Goal: Communication & Community: Answer question/provide support

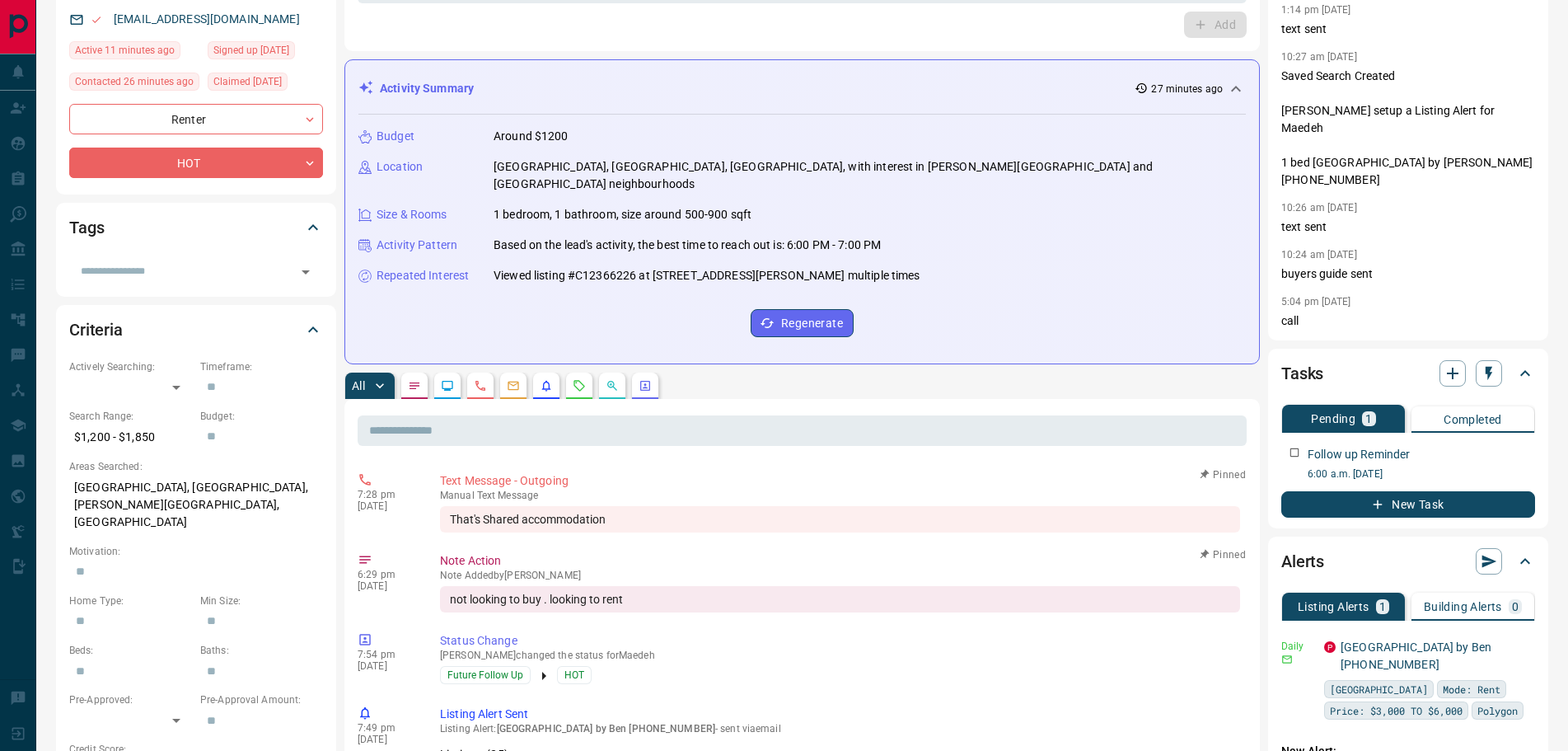
scroll to position [165, 0]
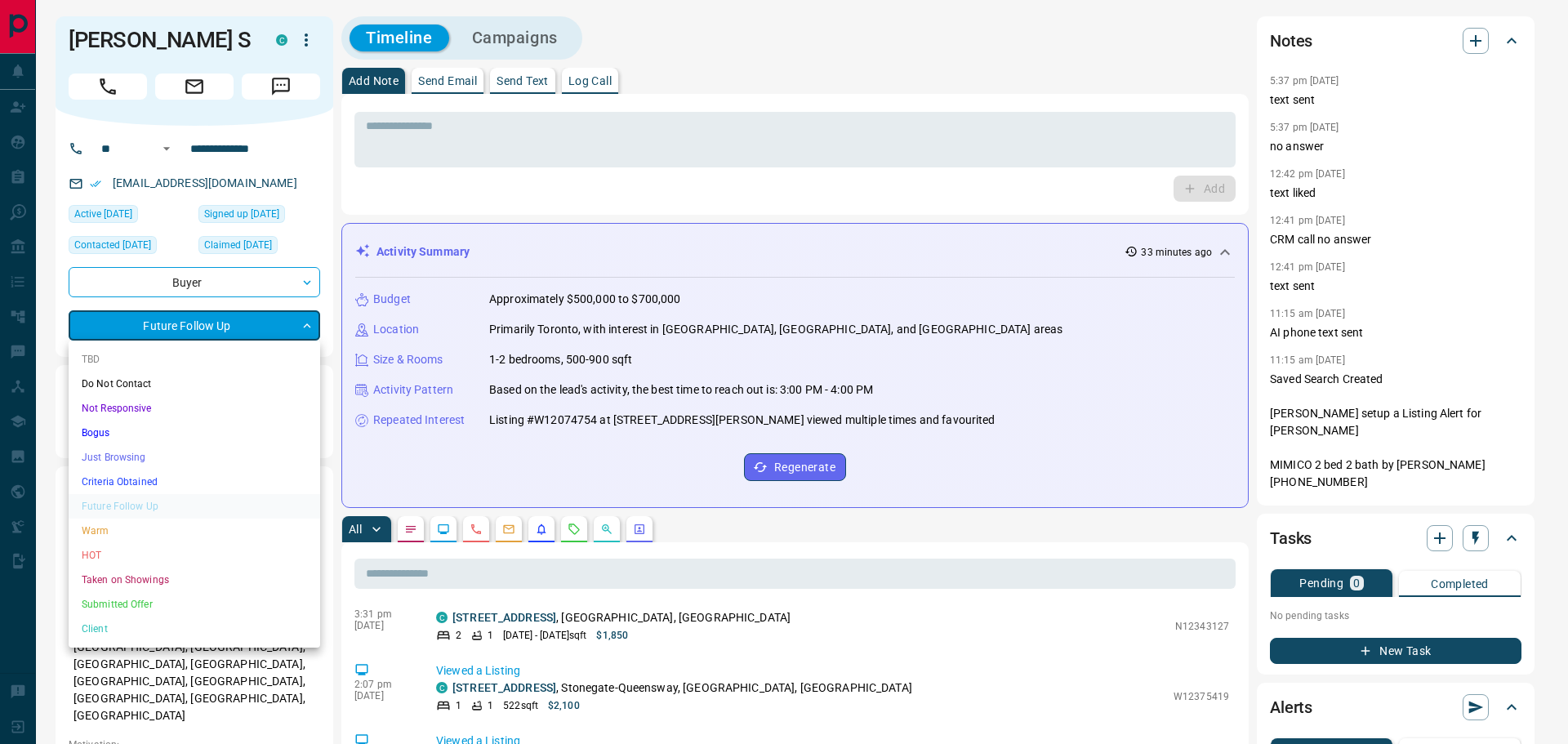
click at [131, 414] on li "Not Responsive" at bounding box center [195, 409] width 252 height 25
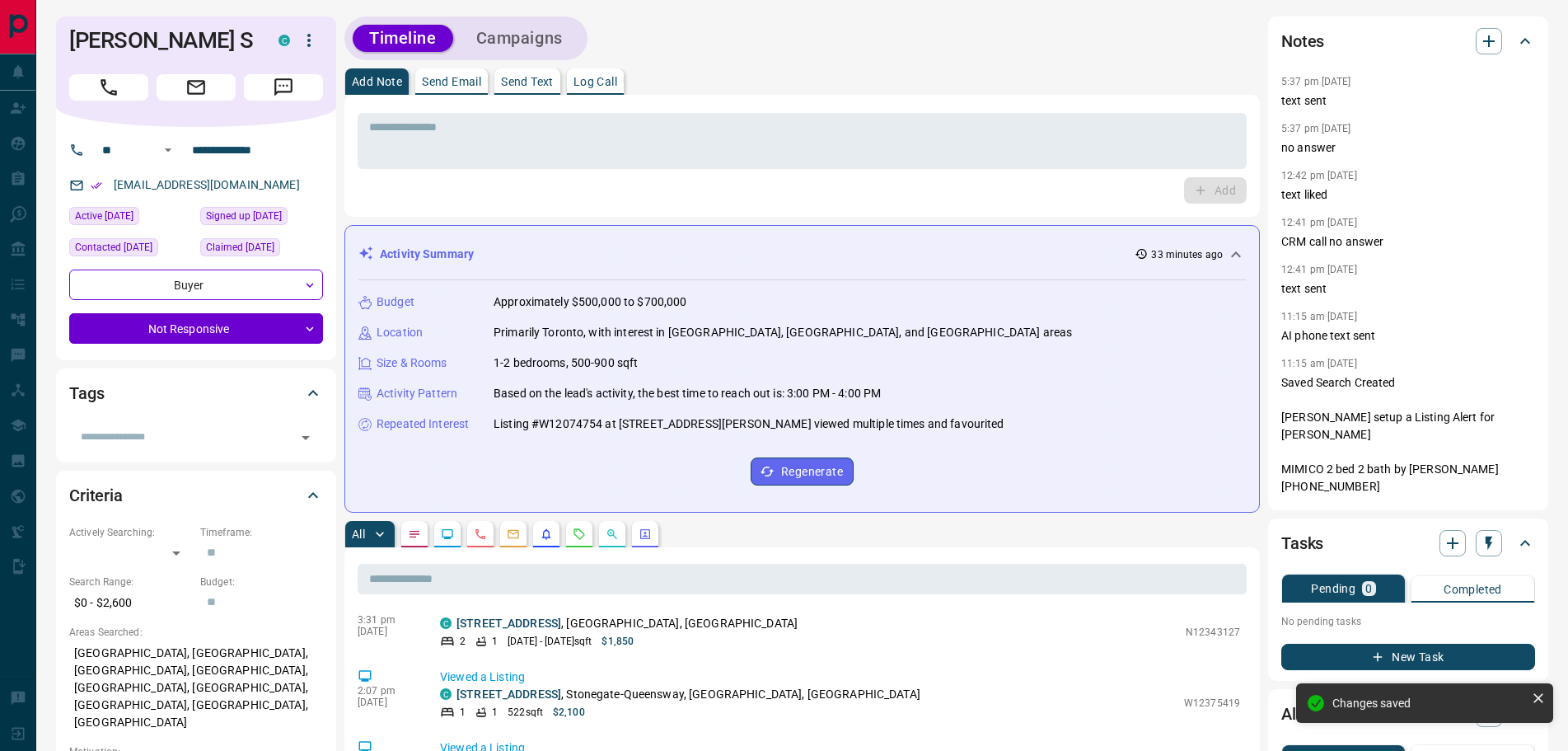
type input "*"
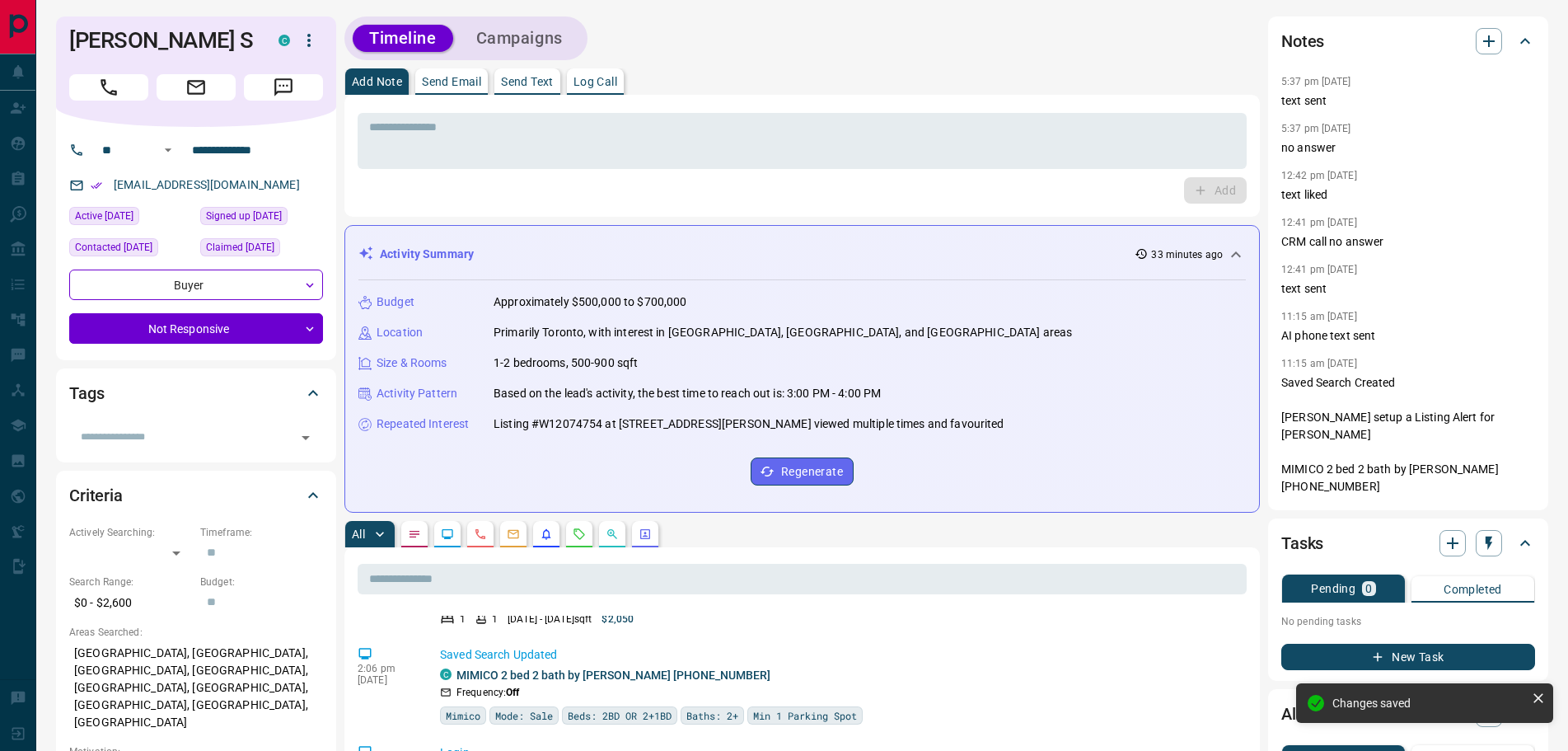
scroll to position [155, 0]
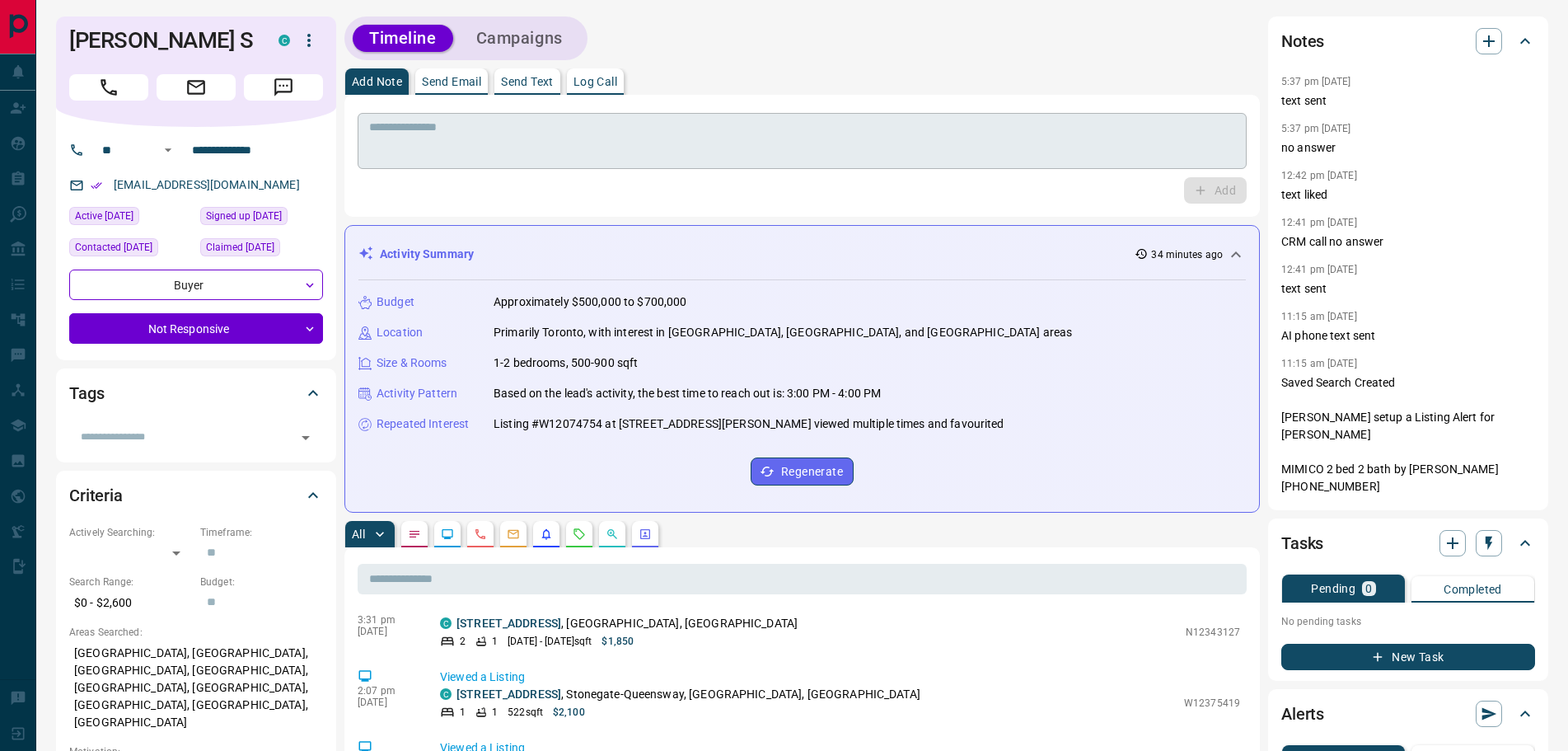
click at [495, 142] on textarea at bounding box center [802, 141] width 866 height 42
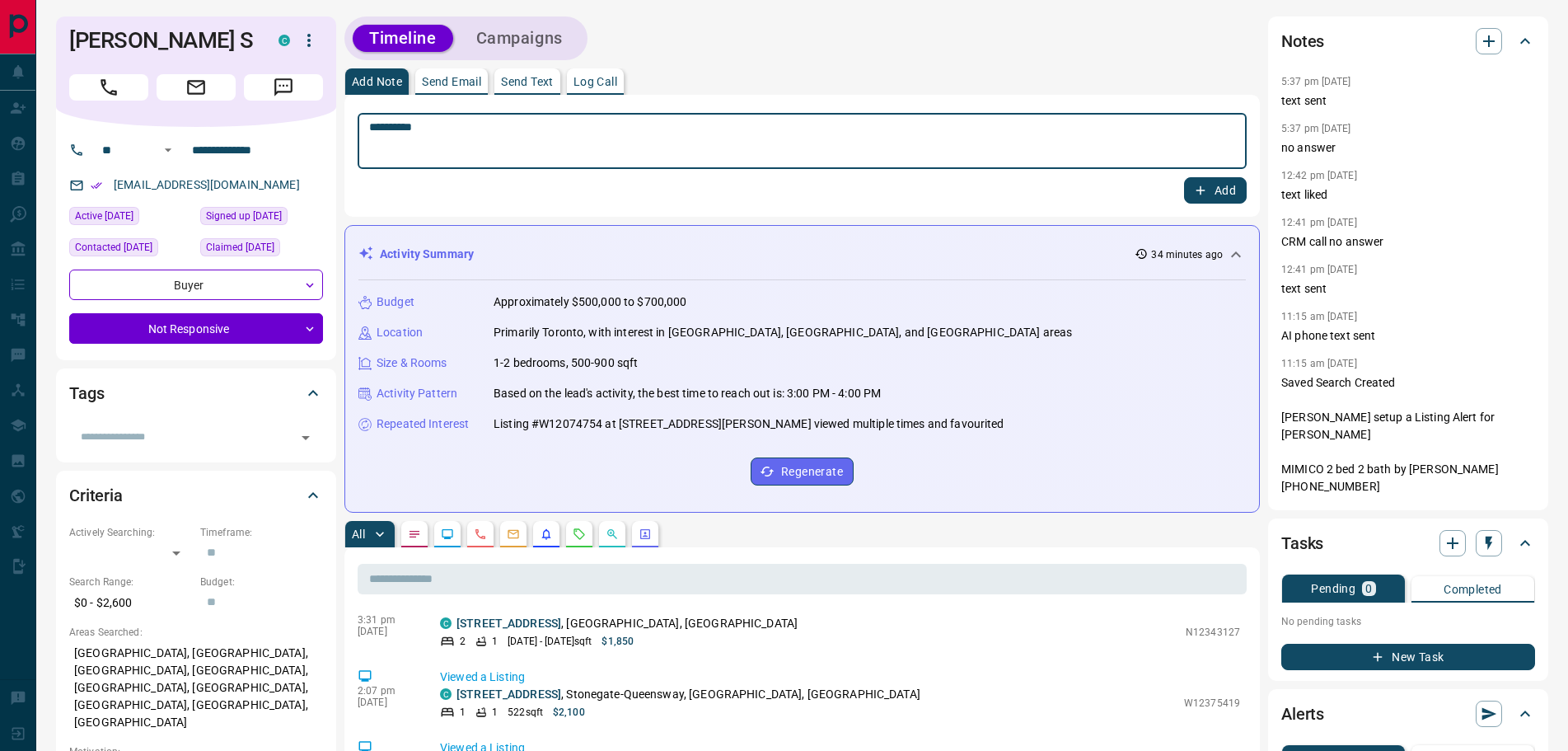
type textarea "*********"
click at [1216, 191] on button "Add" at bounding box center [1215, 190] width 63 height 27
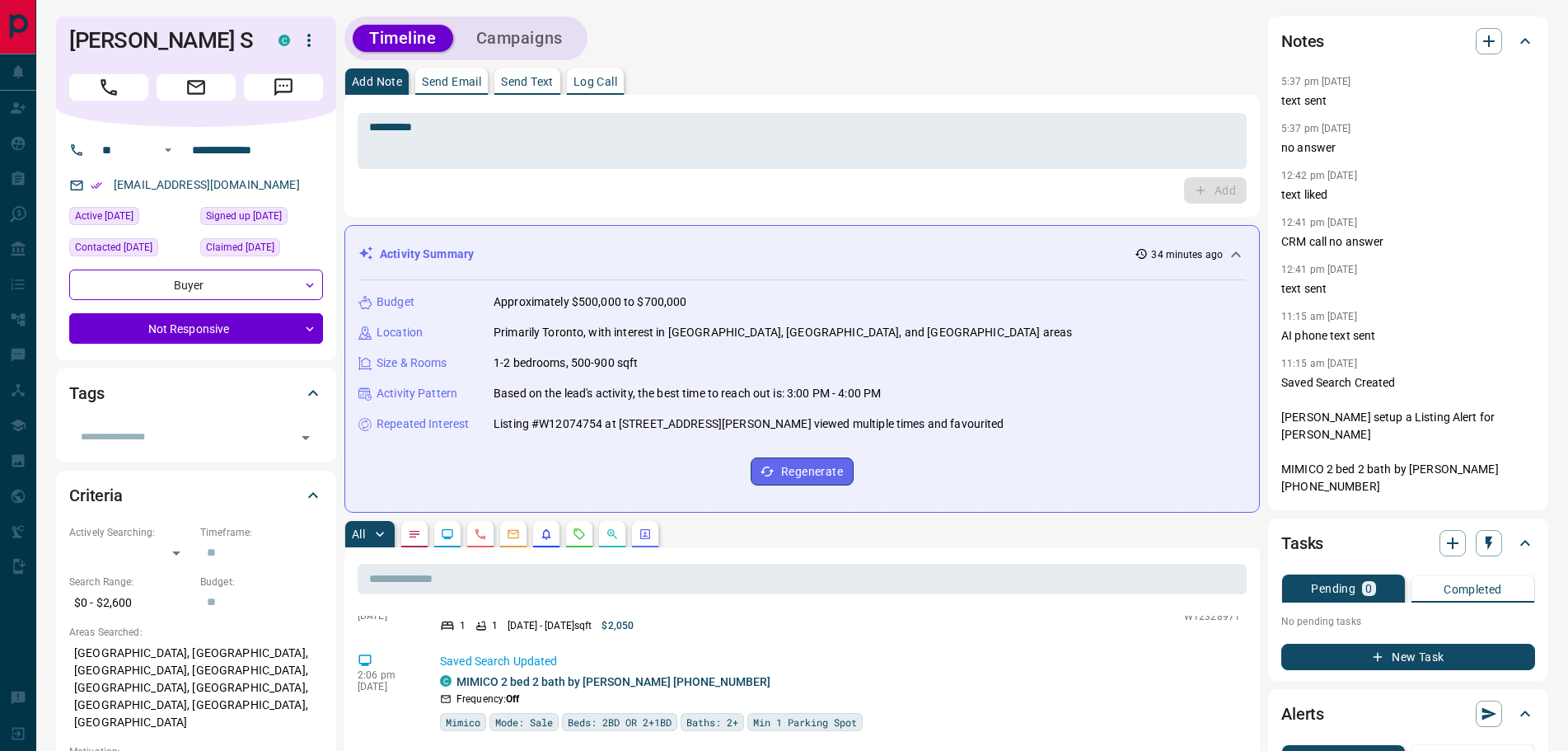
scroll to position [236, 0]
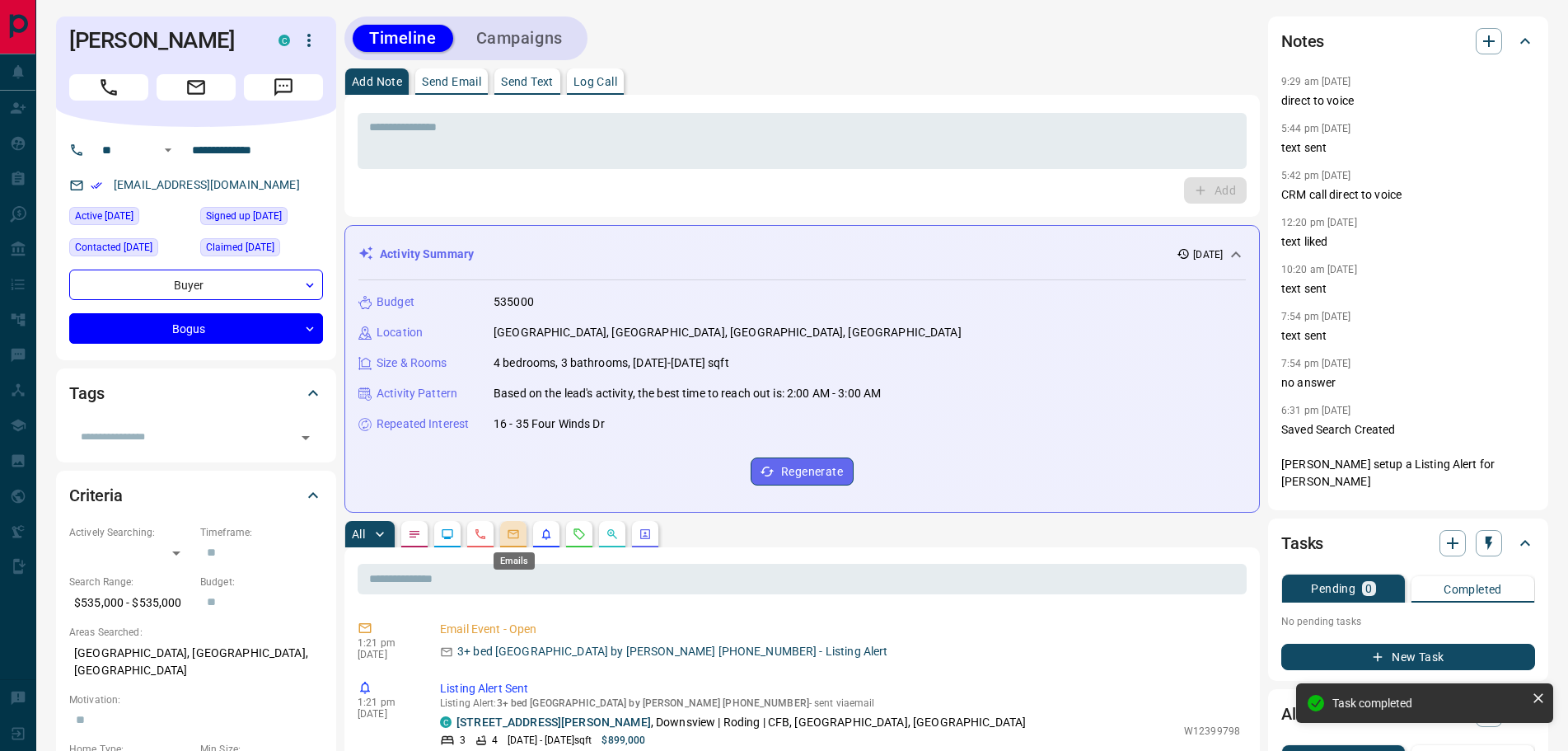
click at [510, 535] on icon "Emails" at bounding box center [513, 534] width 13 height 13
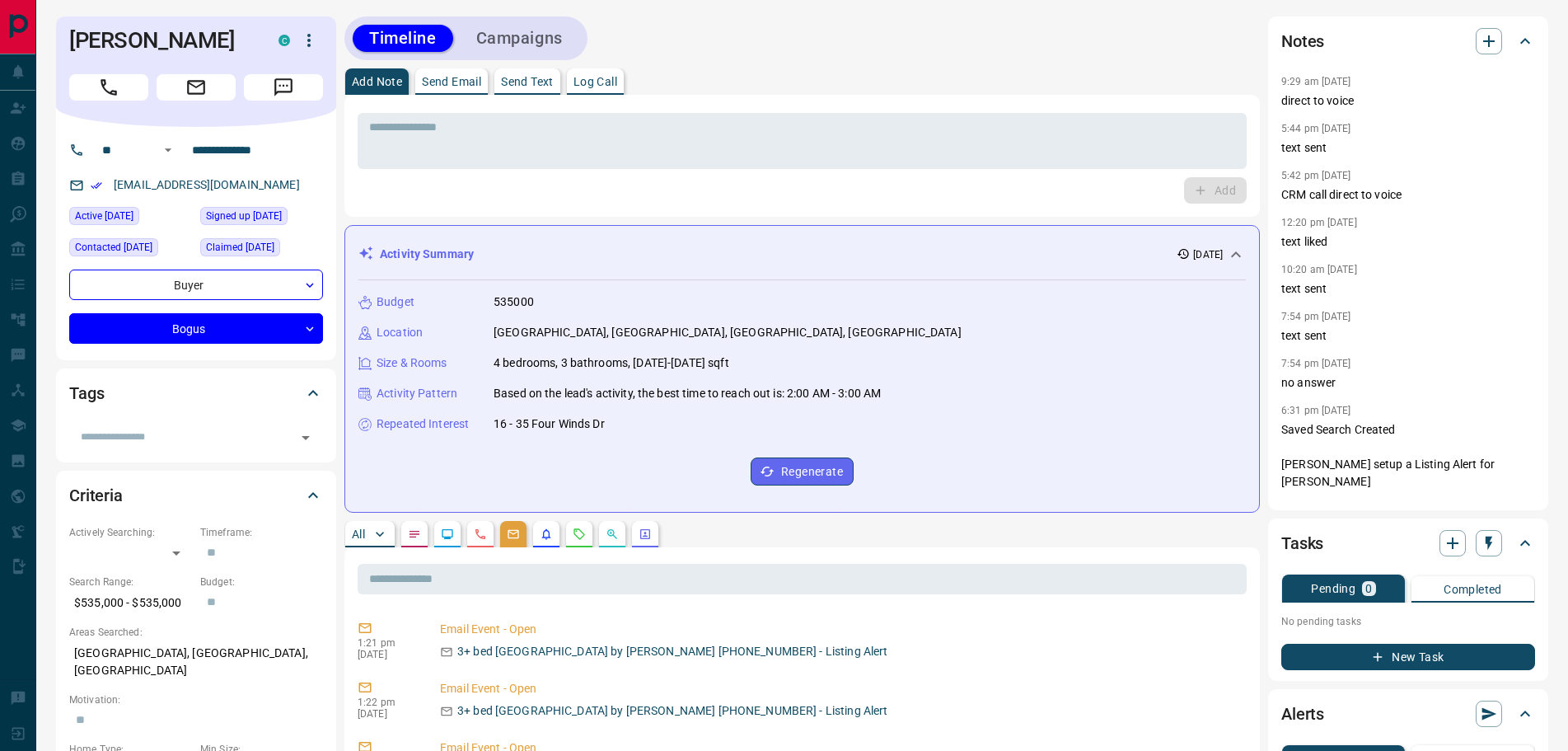
click at [359, 530] on p "All" at bounding box center [358, 534] width 13 height 12
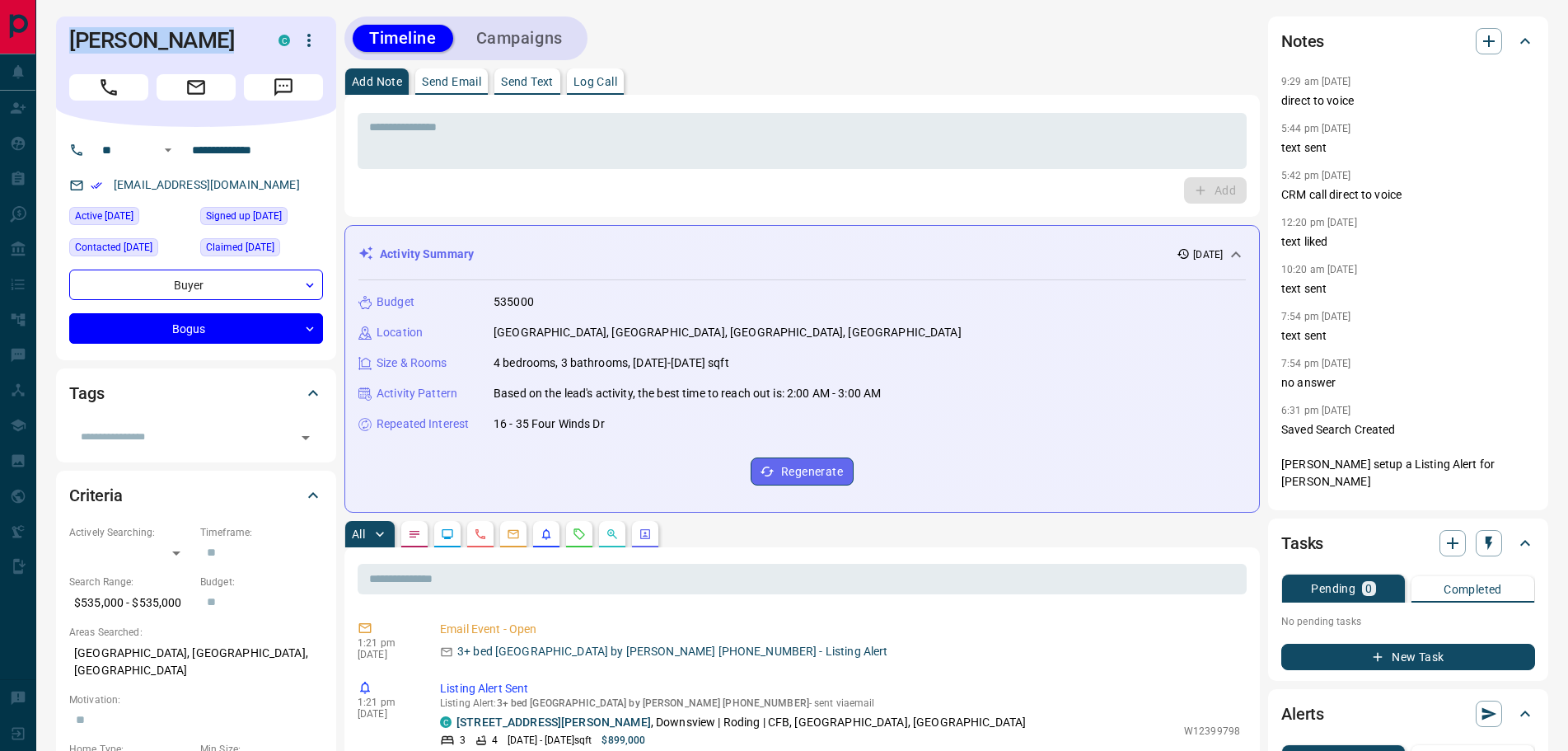
drag, startPoint x: 212, startPoint y: 40, endPoint x: 61, endPoint y: 25, distance: 151.7
click at [61, 25] on div "[PERSON_NAME]" at bounding box center [195, 72] width 280 height 110
copy h1 "[PERSON_NAME]"
click at [206, 90] on icon "Email" at bounding box center [196, 88] width 22 height 22
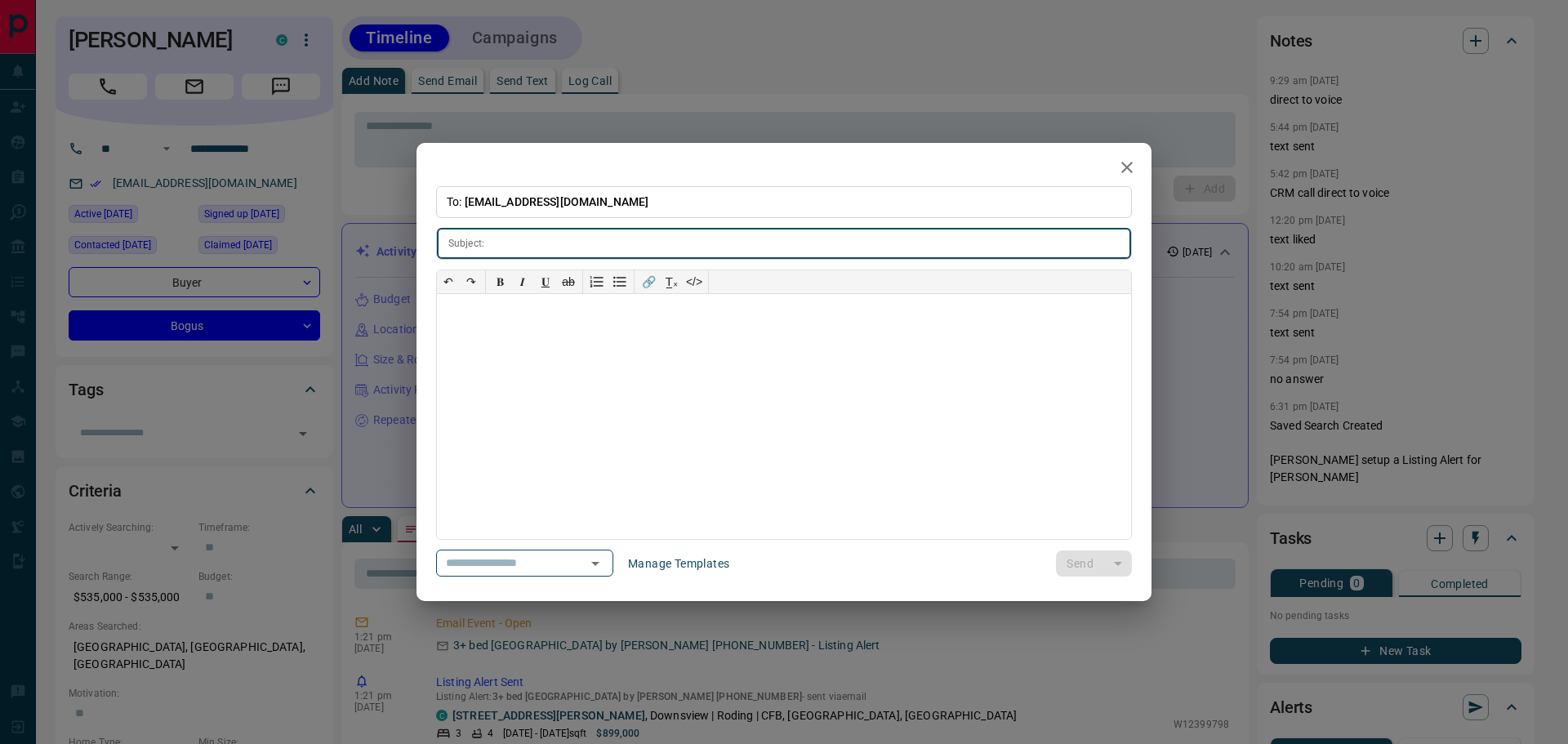
click at [531, 239] on input "text" at bounding box center [811, 243] width 641 height 31
type input "**********"
click at [561, 327] on div at bounding box center [784, 416] width 695 height 245
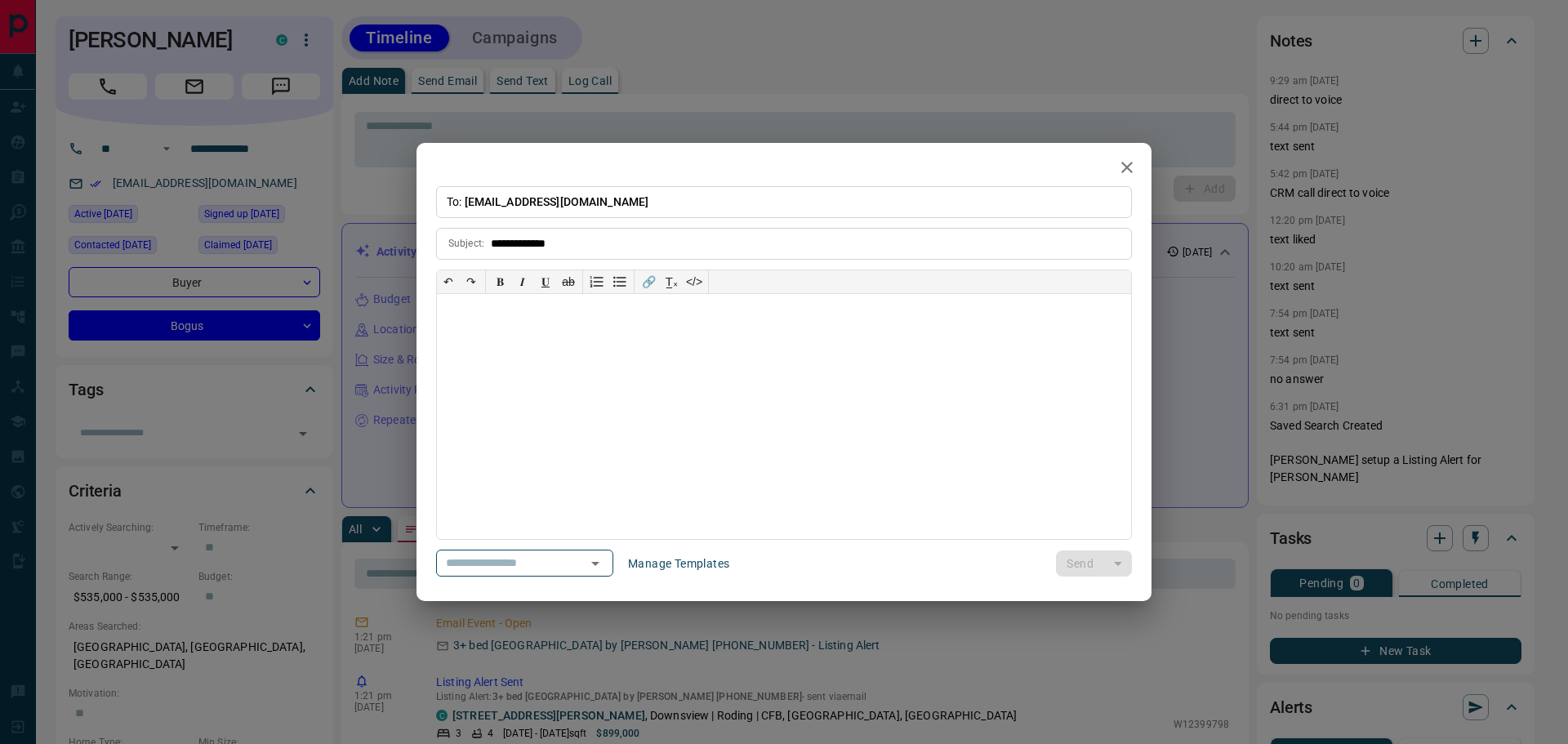
drag, startPoint x: 272, startPoint y: 146, endPoint x: 185, endPoint y: 146, distance: 87.0
click at [185, 146] on div "**********" at bounding box center [784, 372] width 1568 height 744
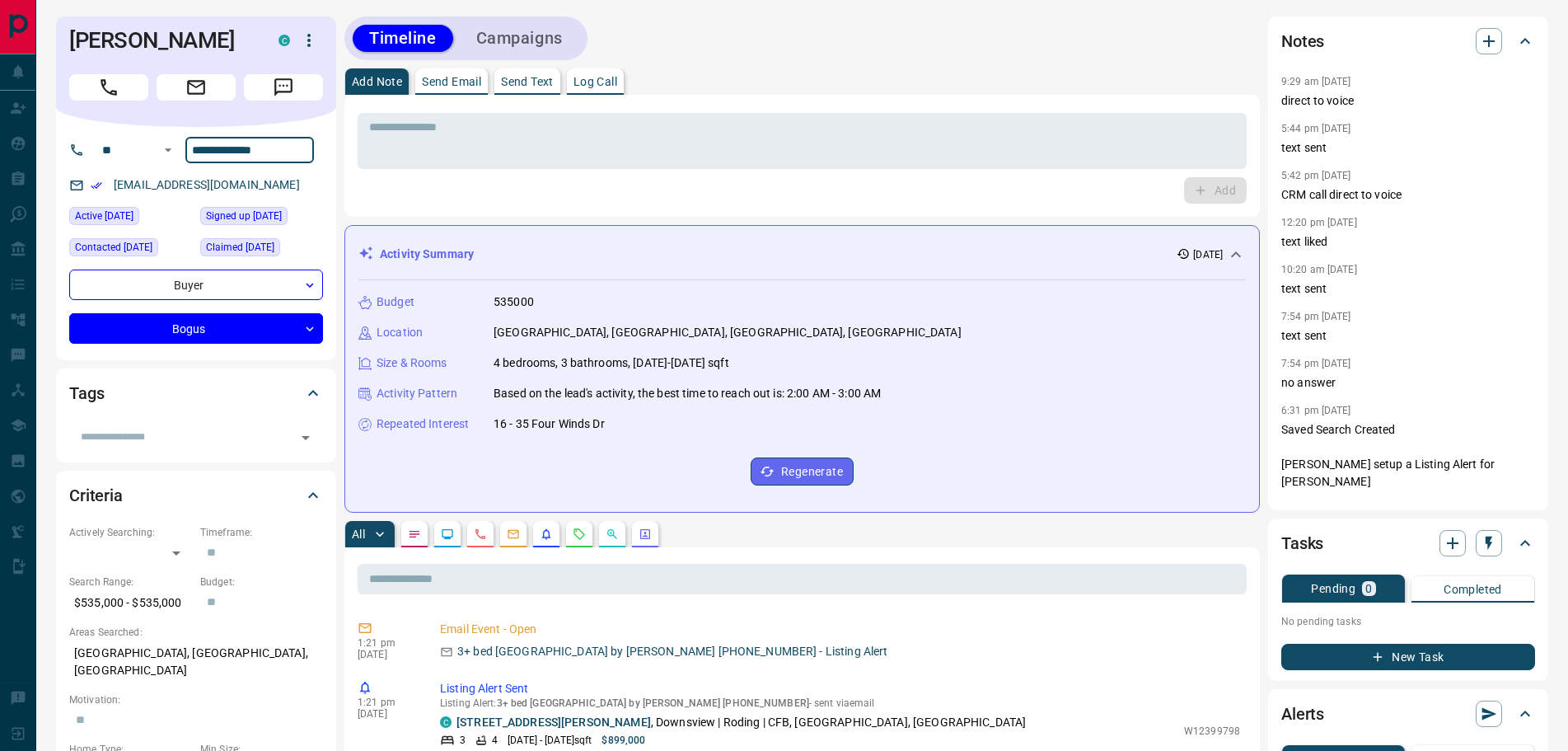
drag, startPoint x: 292, startPoint y: 150, endPoint x: 186, endPoint y: 149, distance: 106.0
click at [186, 149] on input "**********" at bounding box center [250, 150] width 129 height 27
click at [200, 88] on icon "Email" at bounding box center [196, 88] width 22 height 22
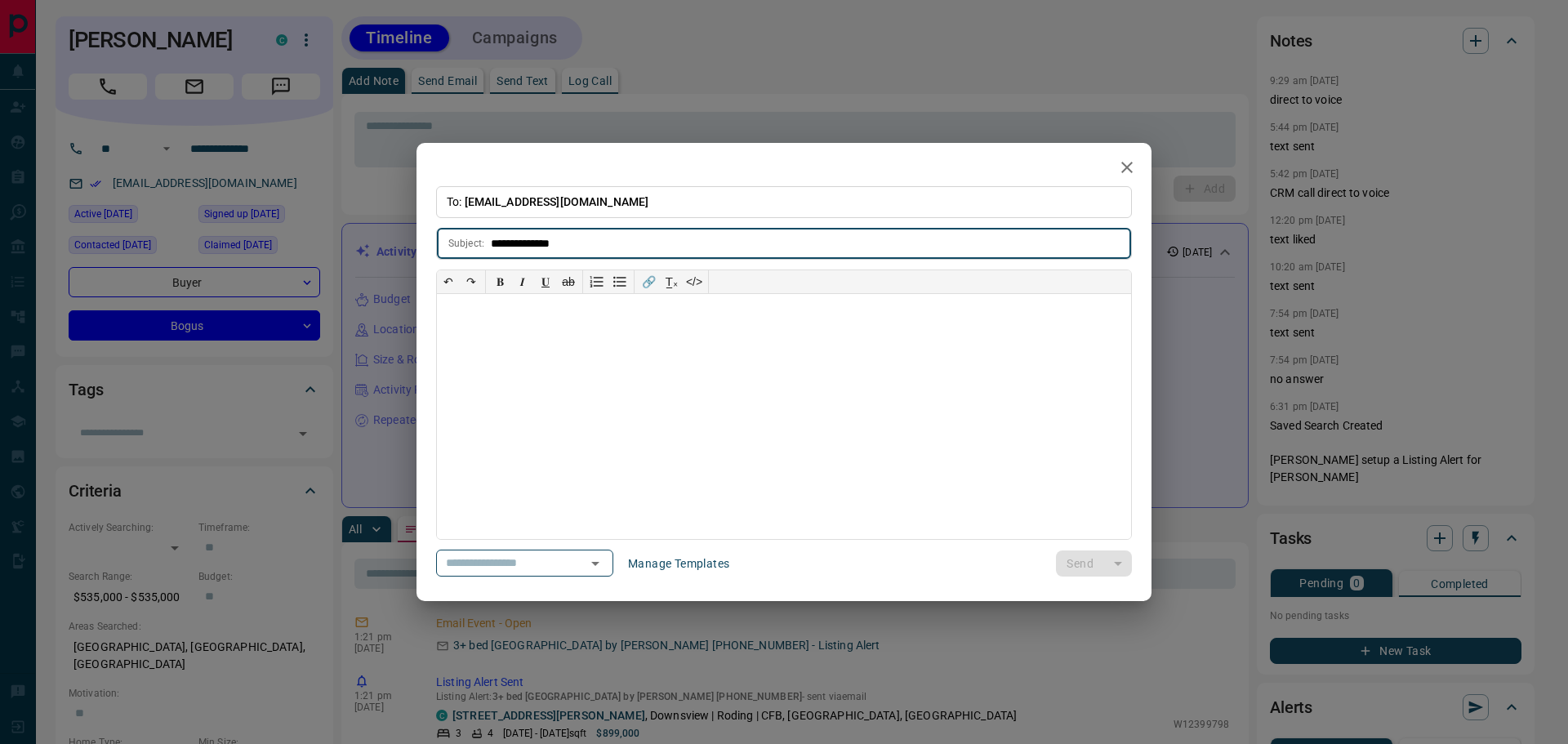
type input "**********"
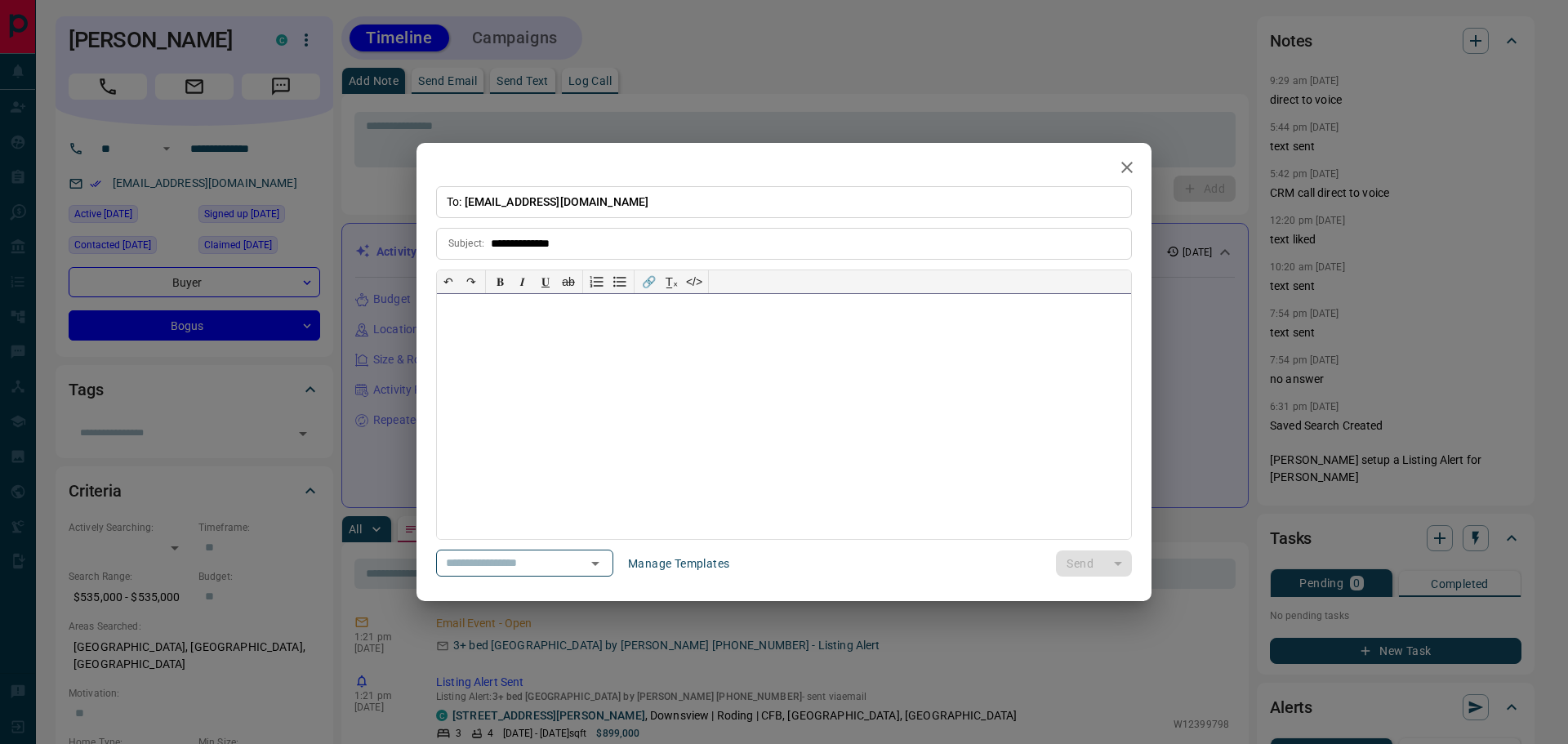
click at [547, 379] on div at bounding box center [784, 416] width 695 height 245
click at [1076, 558] on button "Send" at bounding box center [1080, 564] width 48 height 26
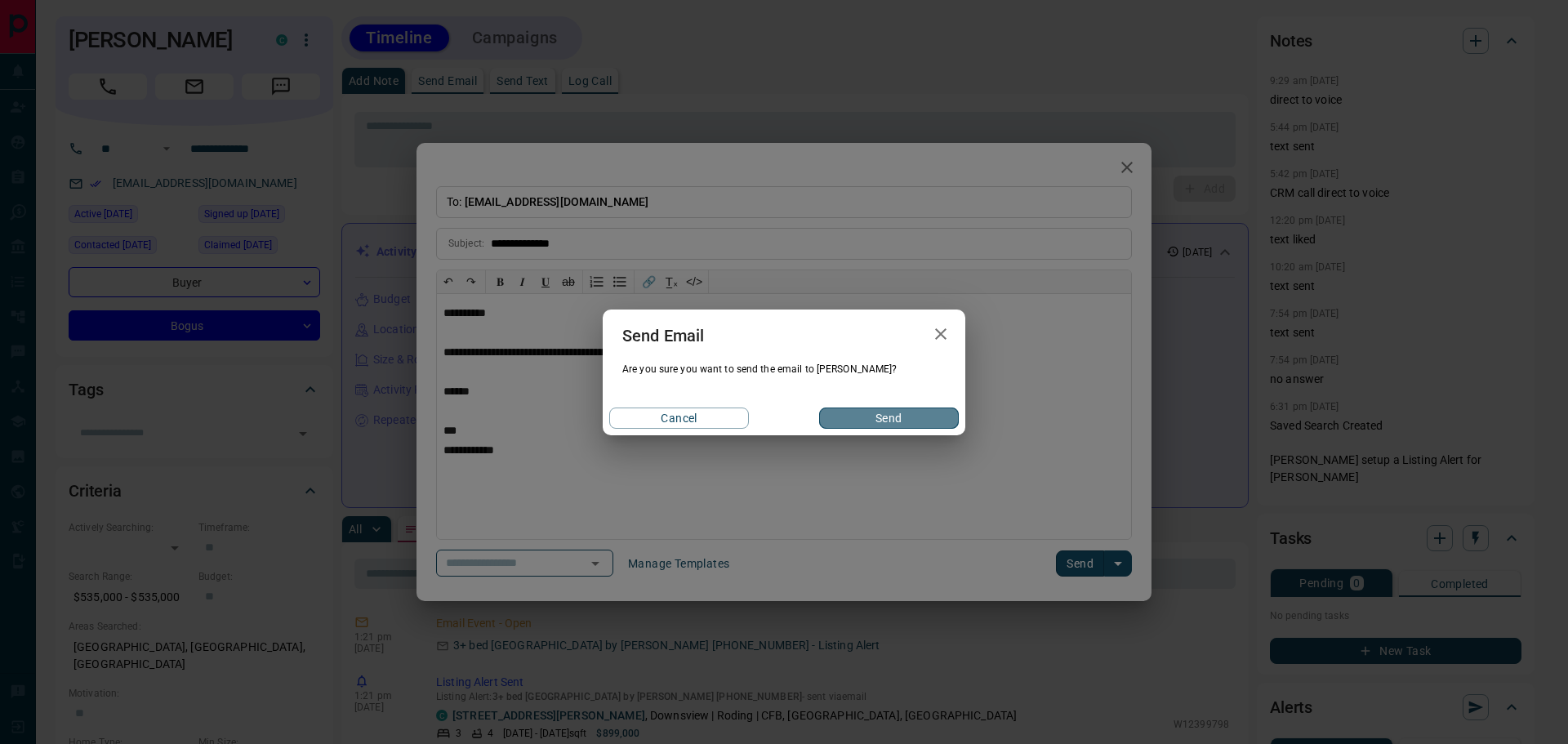
click at [898, 418] on button "Send" at bounding box center [889, 418] width 140 height 22
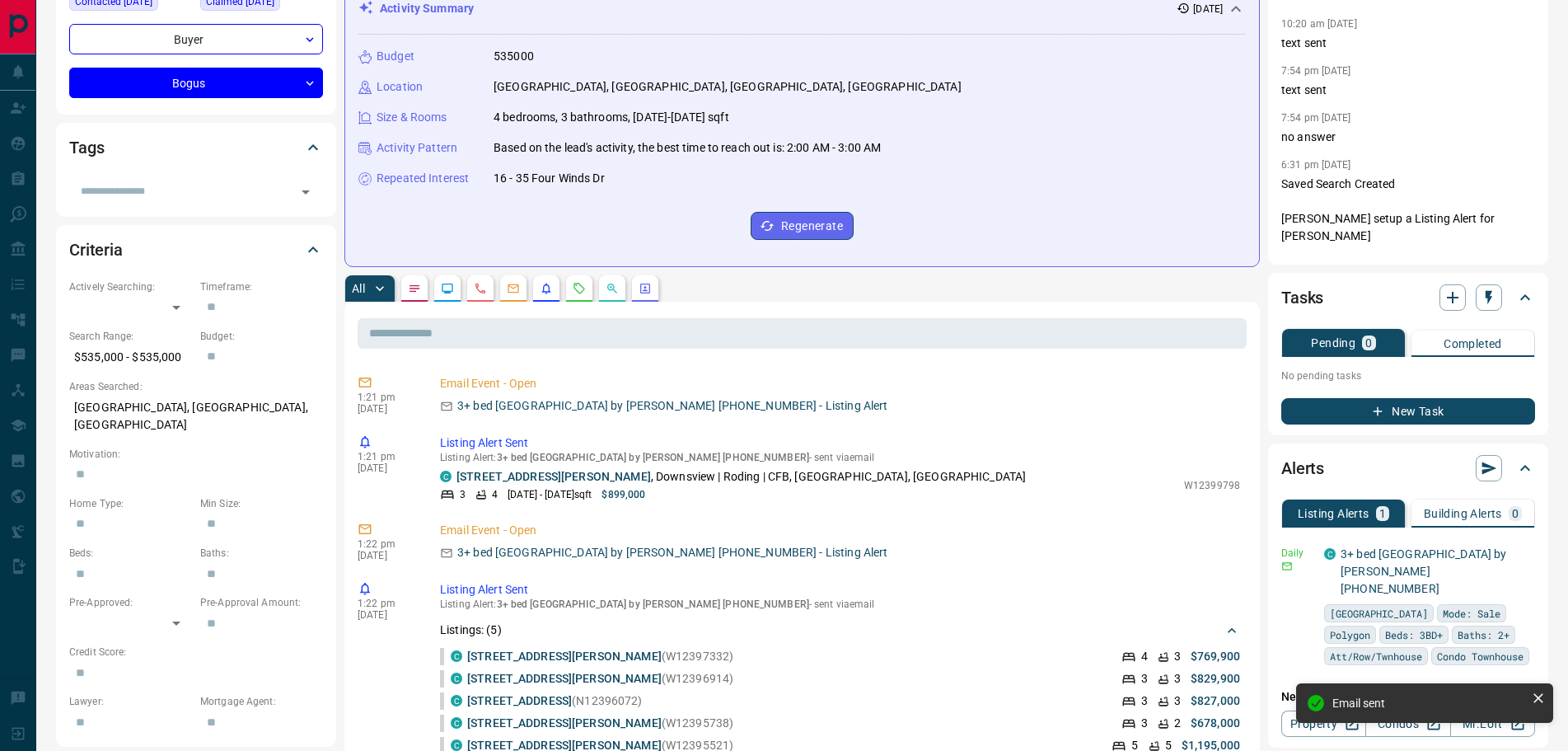
scroll to position [247, 0]
